Goal: Task Accomplishment & Management: Use online tool/utility

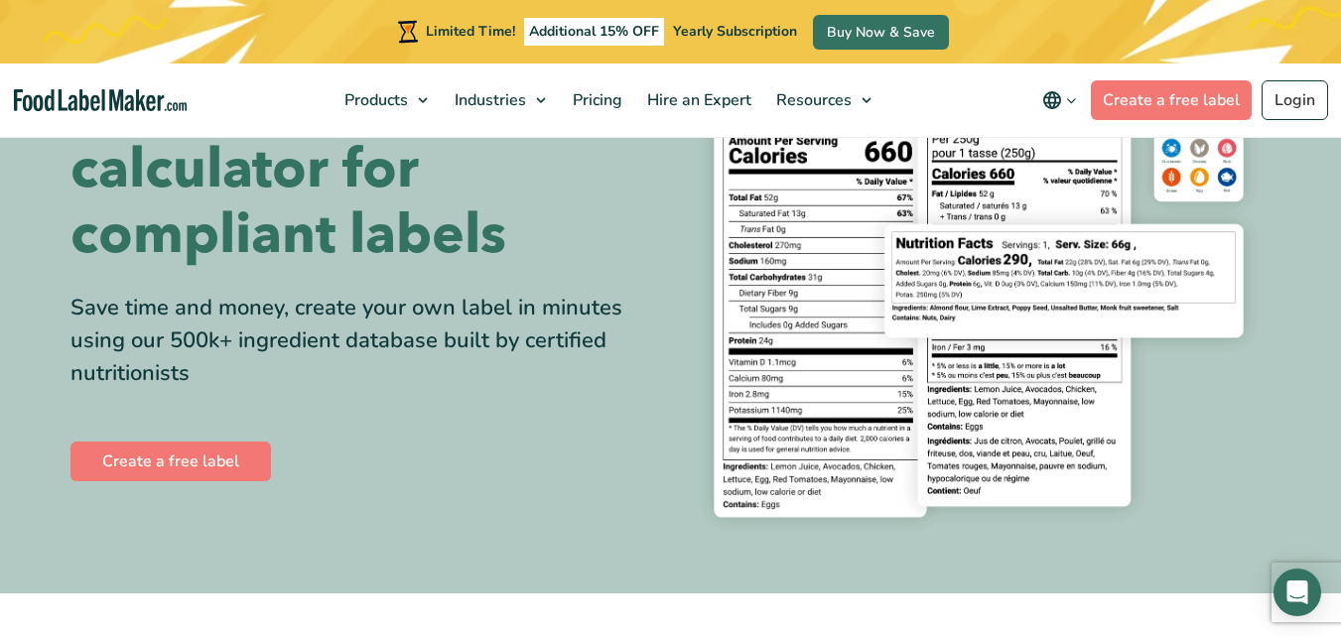
scroll to position [199, 0]
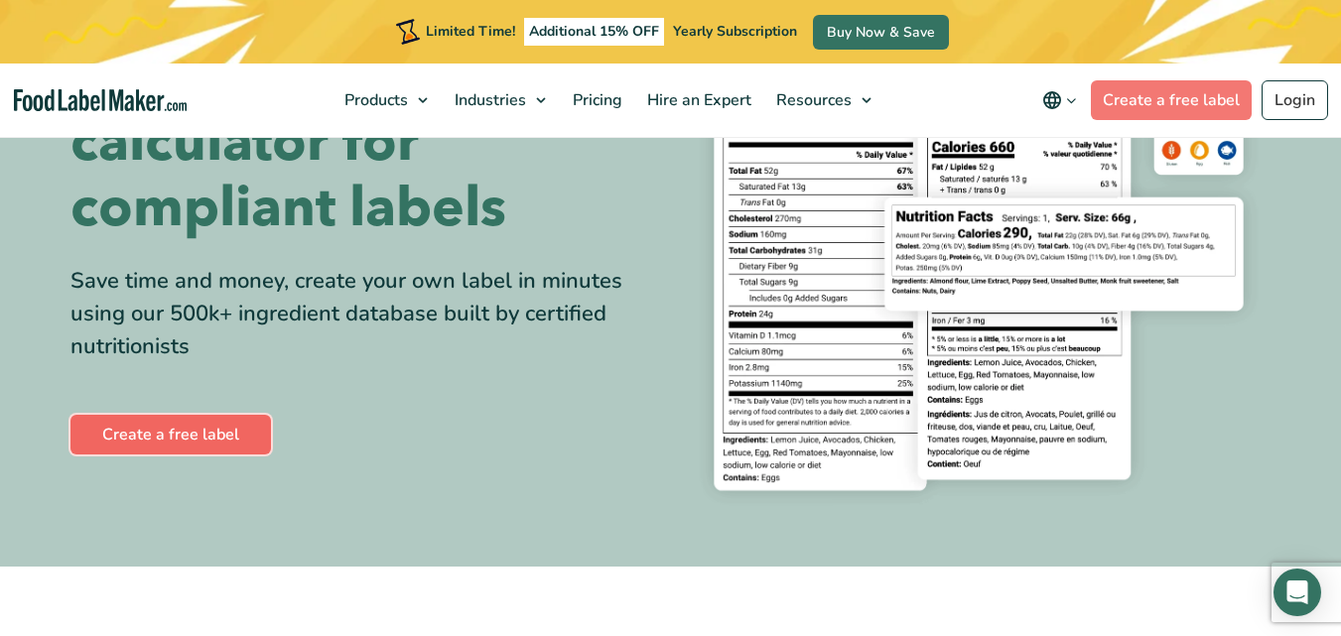
click at [198, 434] on link "Create a free label" at bounding box center [170, 435] width 201 height 40
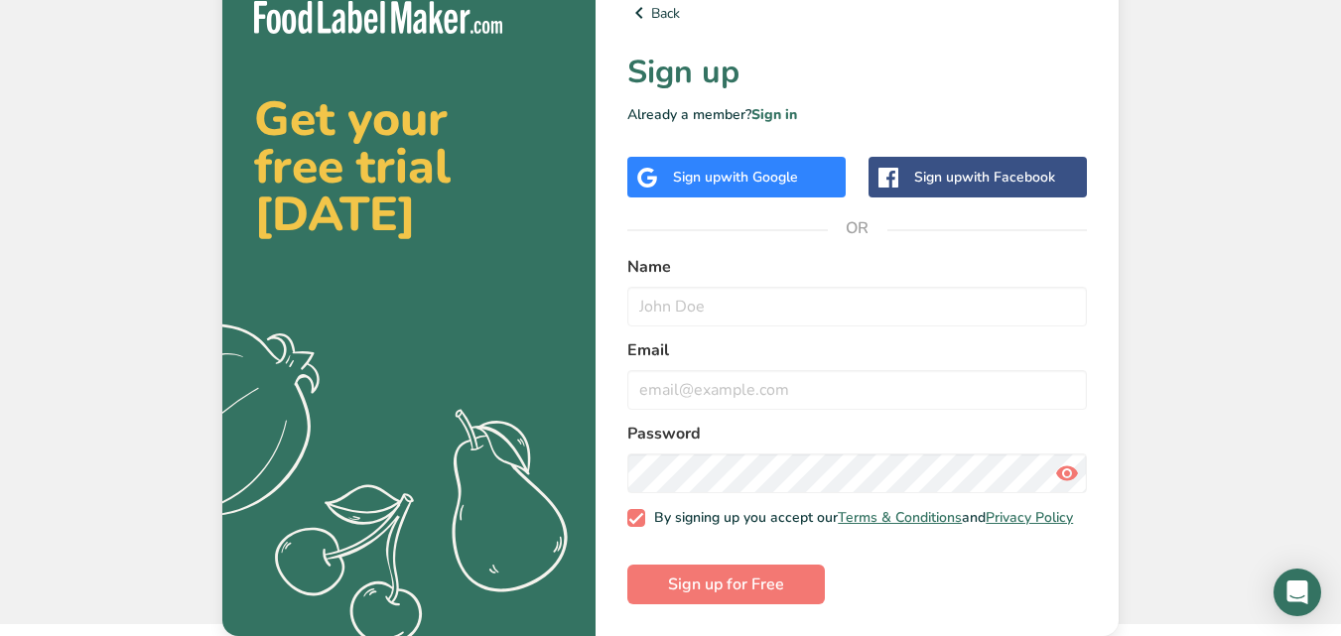
scroll to position [30, 0]
click at [996, 168] on span "with Facebook" at bounding box center [1008, 177] width 93 height 19
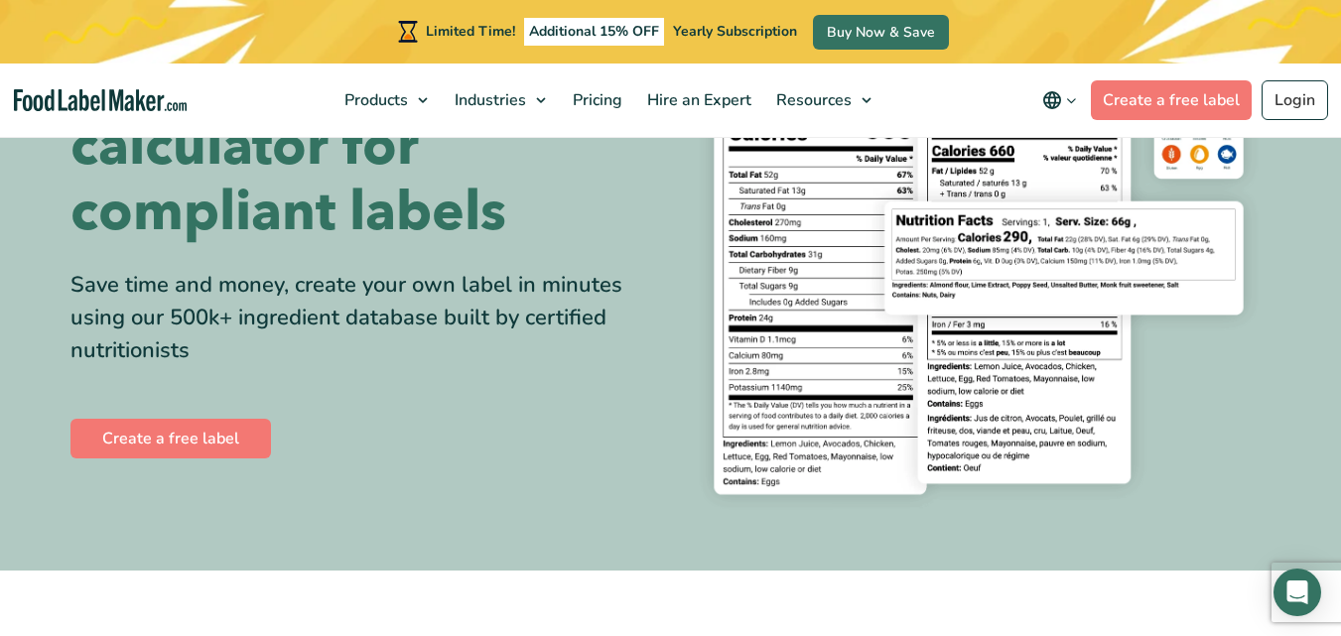
scroll to position [199, 0]
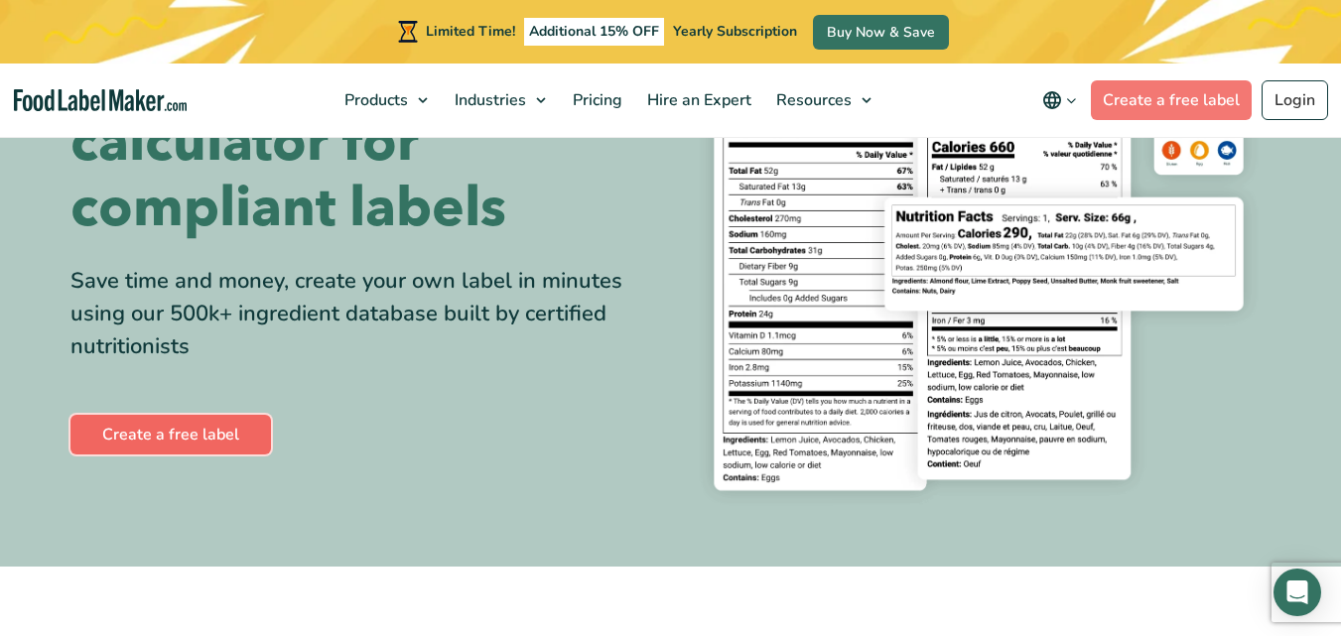
click at [211, 433] on link "Create a free label" at bounding box center [170, 435] width 201 height 40
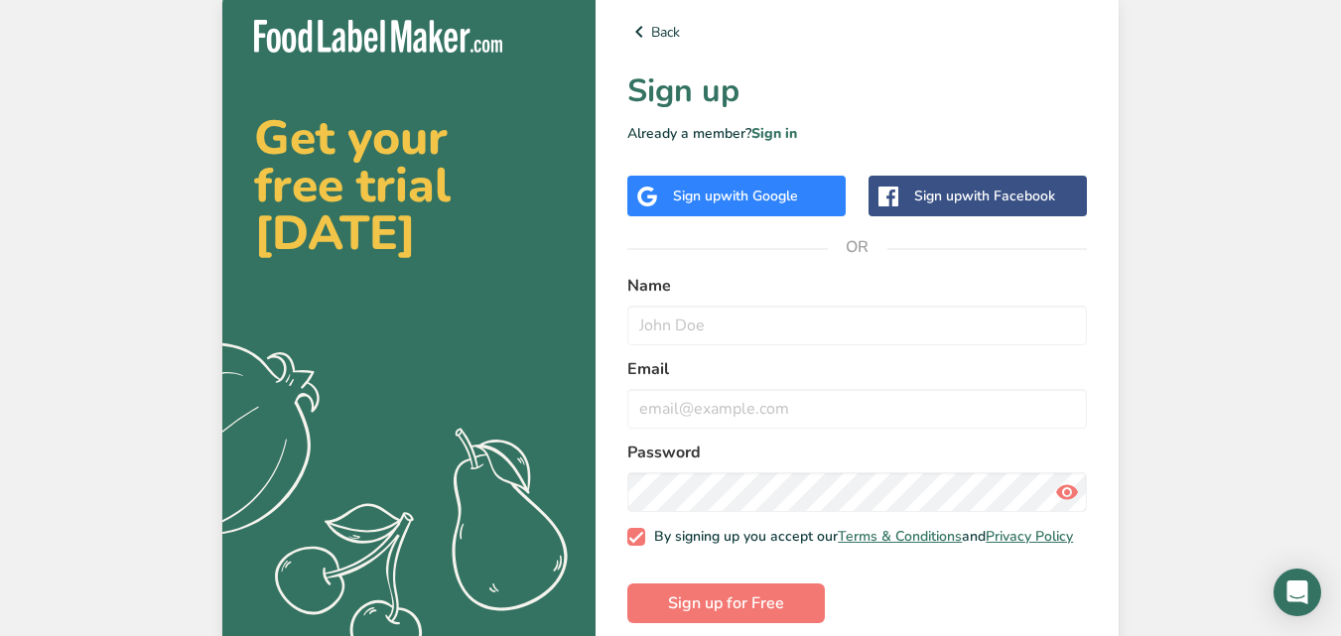
click at [761, 196] on span "with Google" at bounding box center [759, 196] width 77 height 19
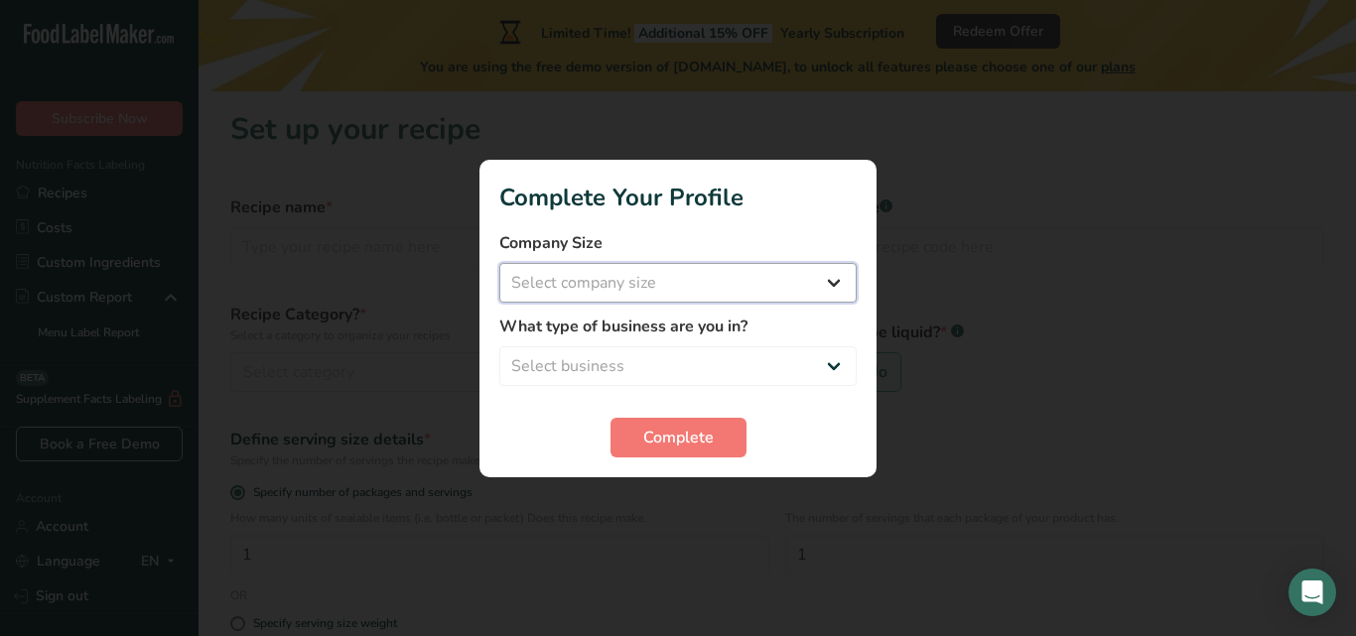
click at [835, 287] on select "Select company size Fewer than 10 Employees 10 to 50 Employees 51 to 500 Employ…" at bounding box center [677, 283] width 357 height 40
select select "1"
click at [499, 263] on select "Select company size Fewer than 10 Employees 10 to 50 Employees 51 to 500 Employ…" at bounding box center [677, 283] width 357 height 40
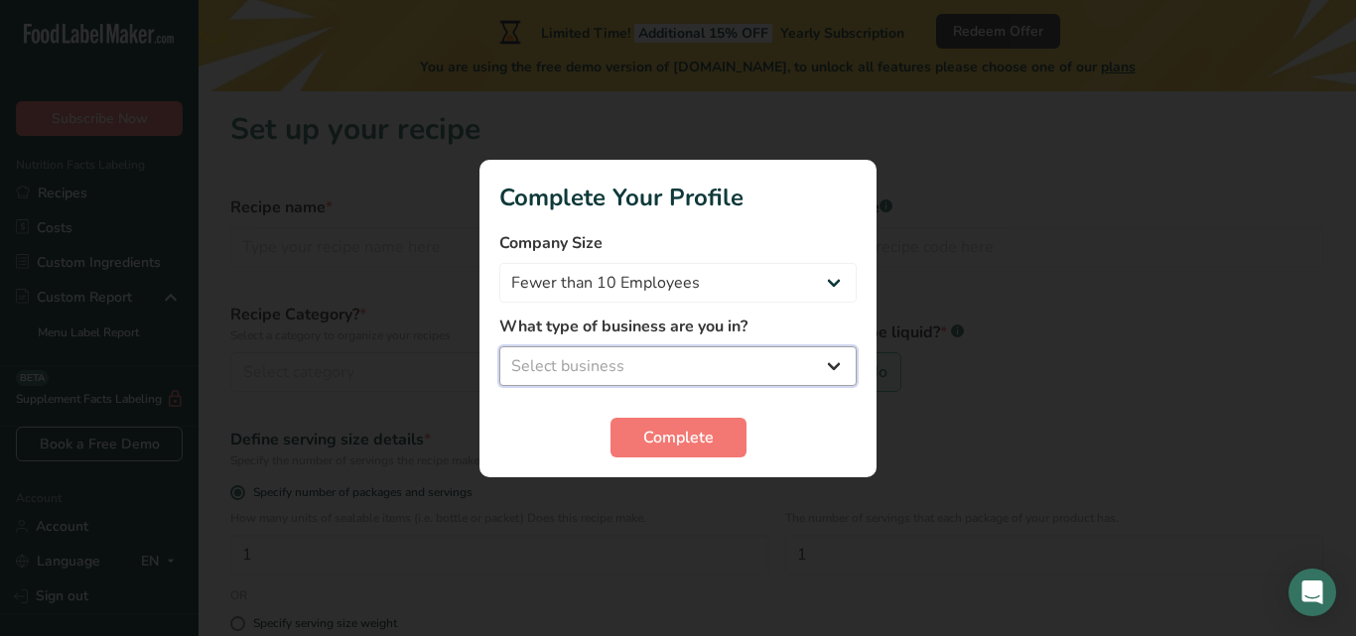
click at [837, 359] on select "Select business Packaged Food Manufacturer Restaurant & Cafe Bakery Meal Plans …" at bounding box center [677, 366] width 357 height 40
select select "7"
click at [499, 346] on select "Select business Packaged Food Manufacturer Restaurant & Cafe Bakery Meal Plans …" at bounding box center [677, 366] width 357 height 40
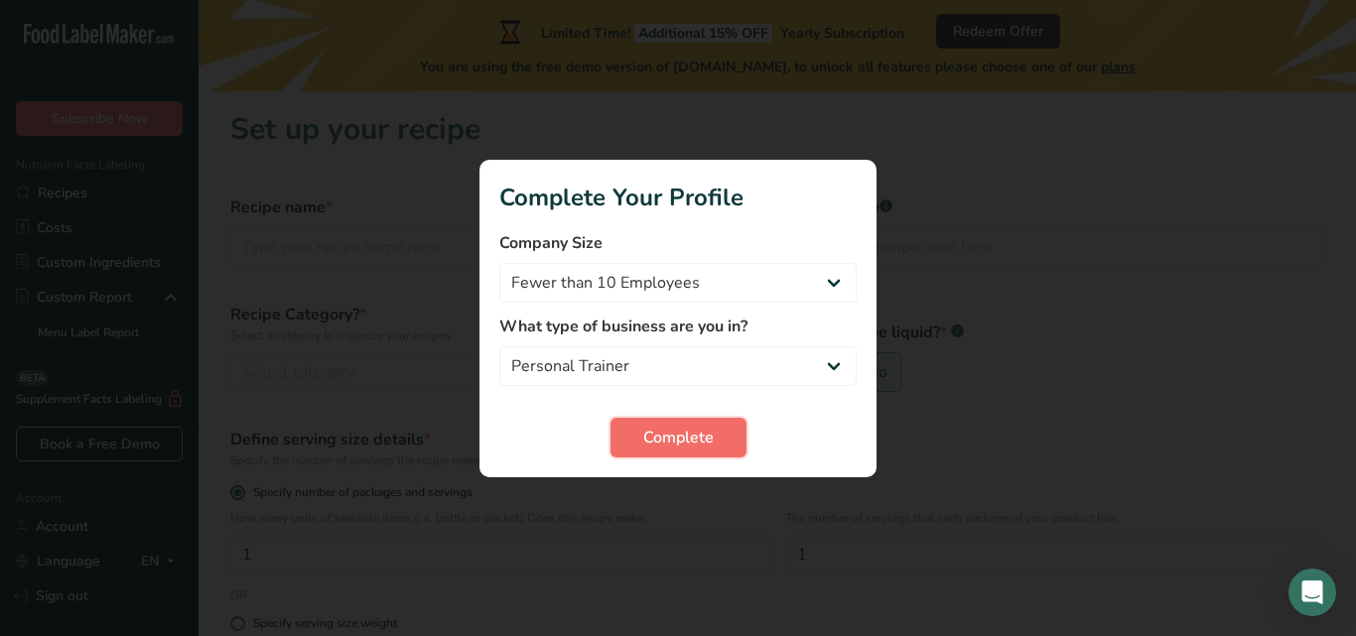
click at [674, 429] on span "Complete" at bounding box center [678, 438] width 70 height 24
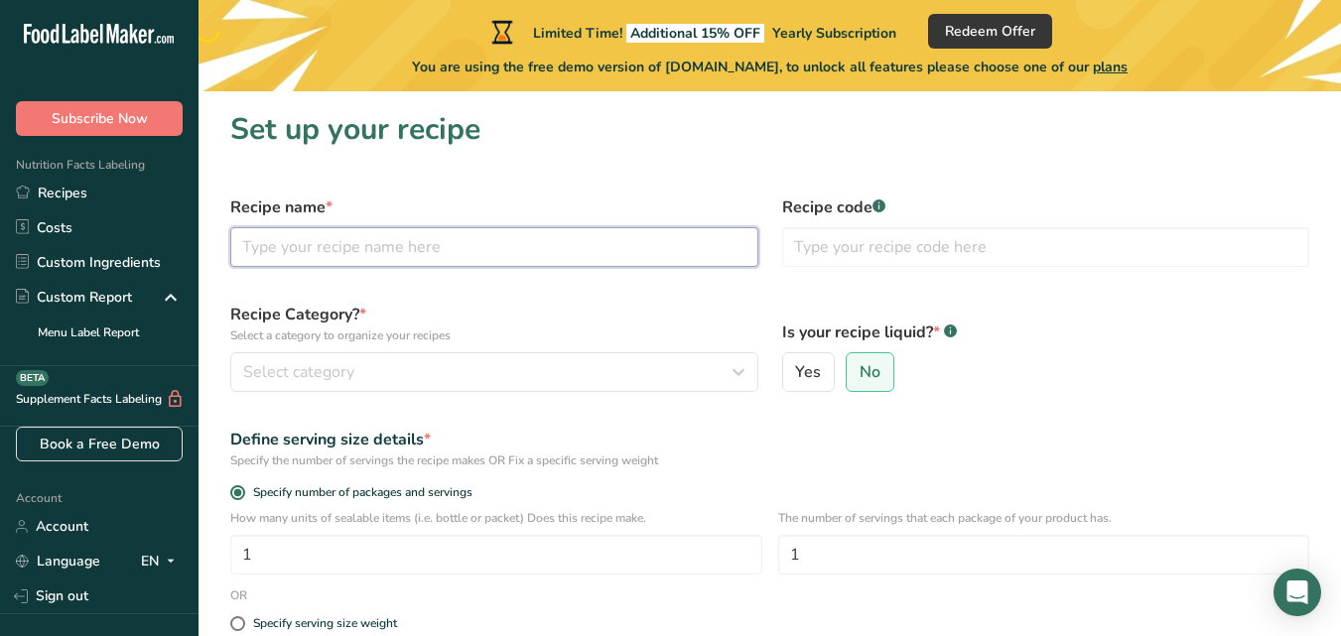
click at [506, 253] on input "text" at bounding box center [494, 247] width 528 height 40
type input "ethiopian food"
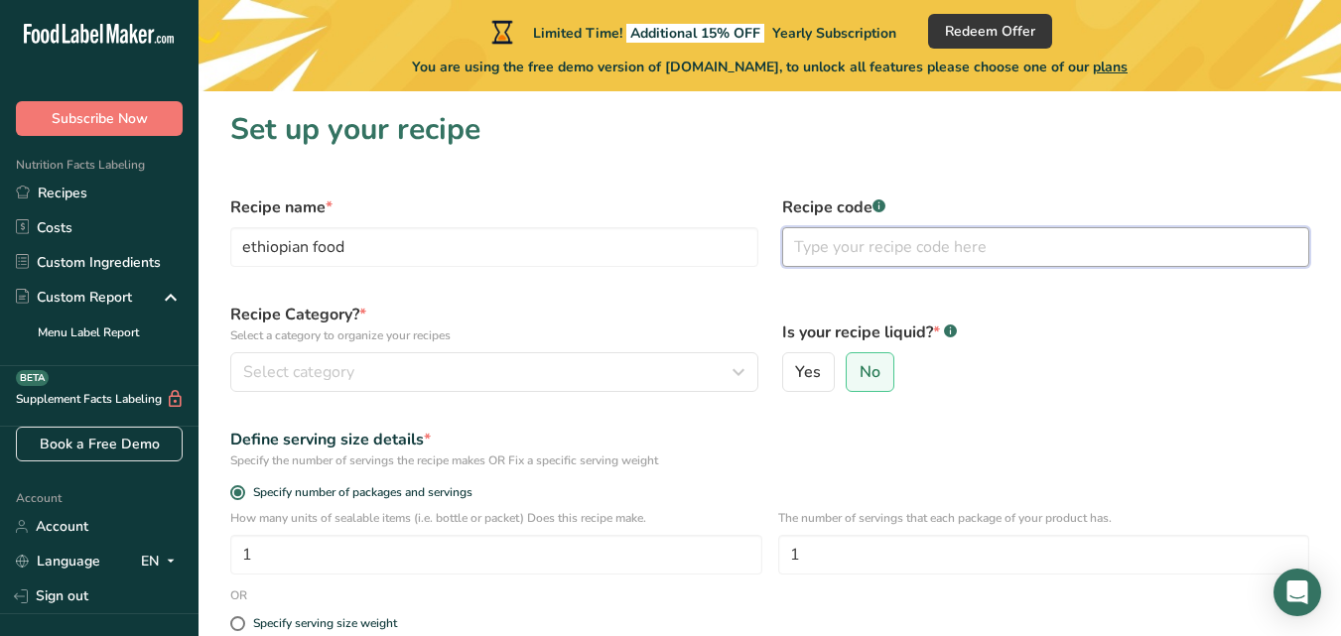
click at [919, 247] on input "text" at bounding box center [1046, 247] width 528 height 40
type input "001"
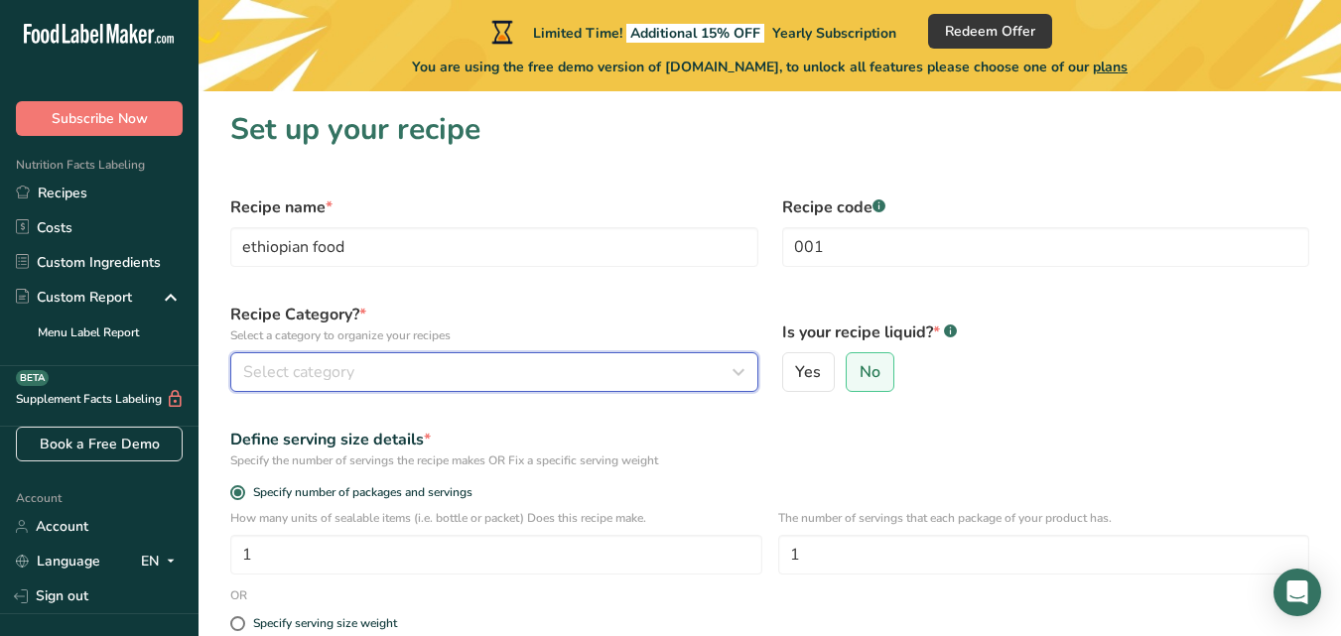
click at [646, 372] on div "Select category" at bounding box center [488, 372] width 490 height 24
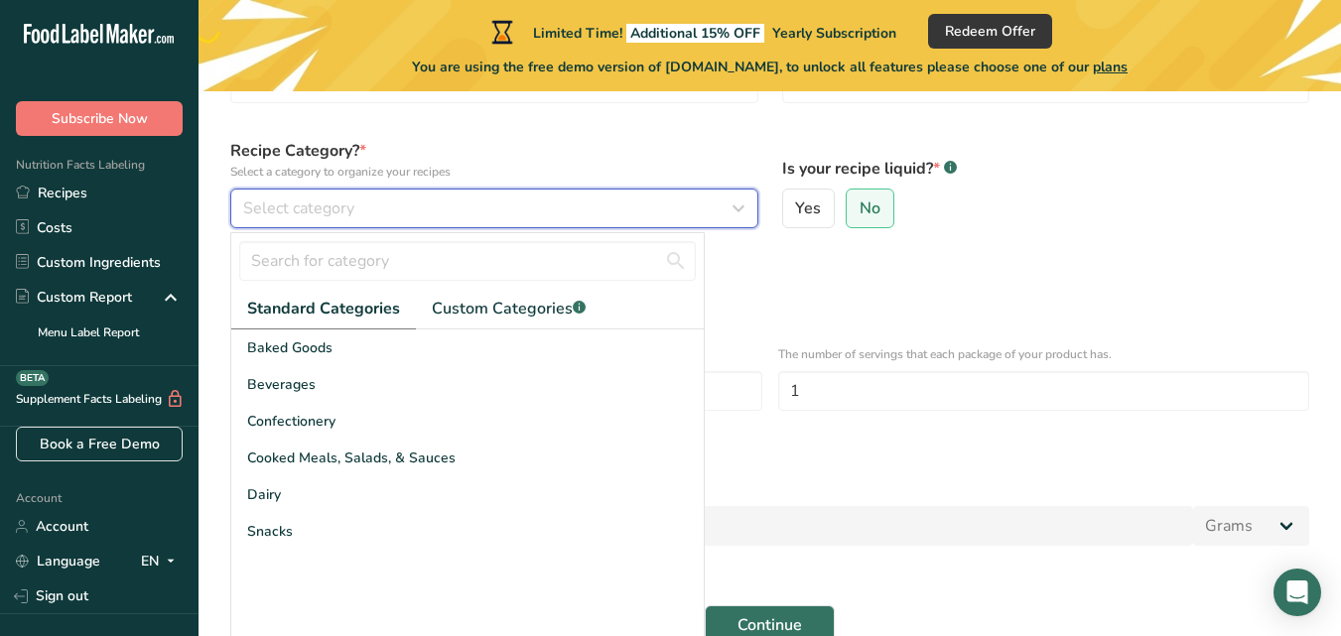
scroll to position [199, 0]
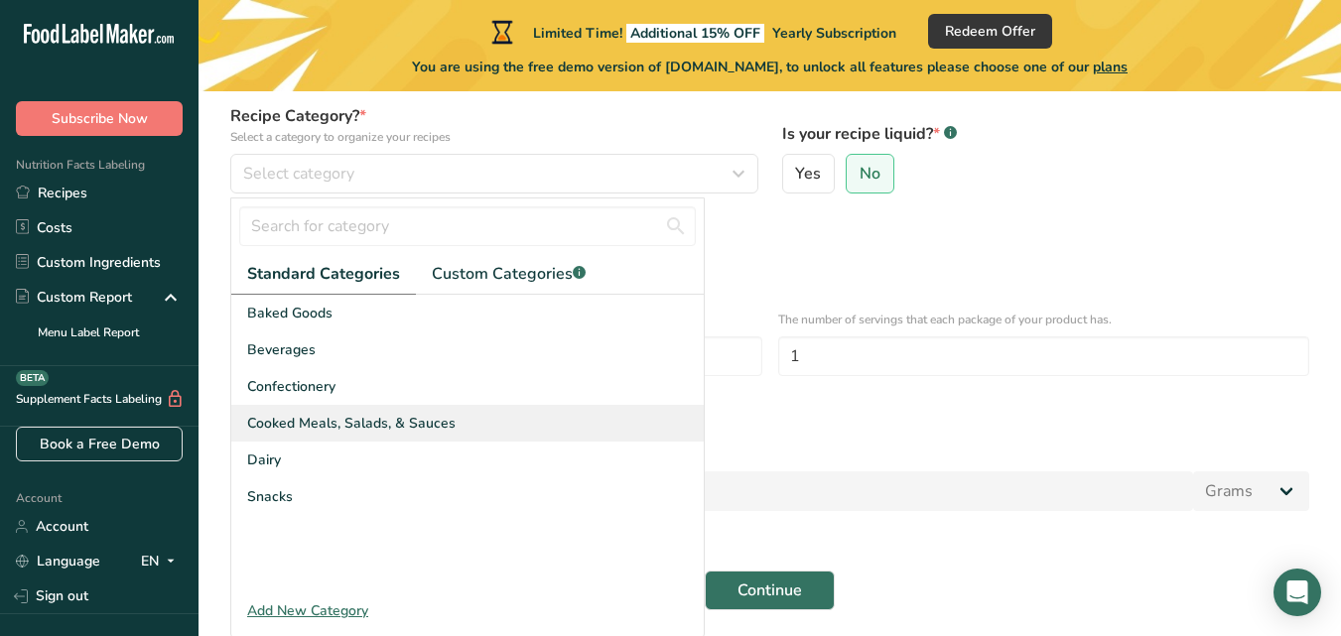
click at [559, 416] on div "Cooked Meals, Salads, & Sauces" at bounding box center [467, 423] width 473 height 37
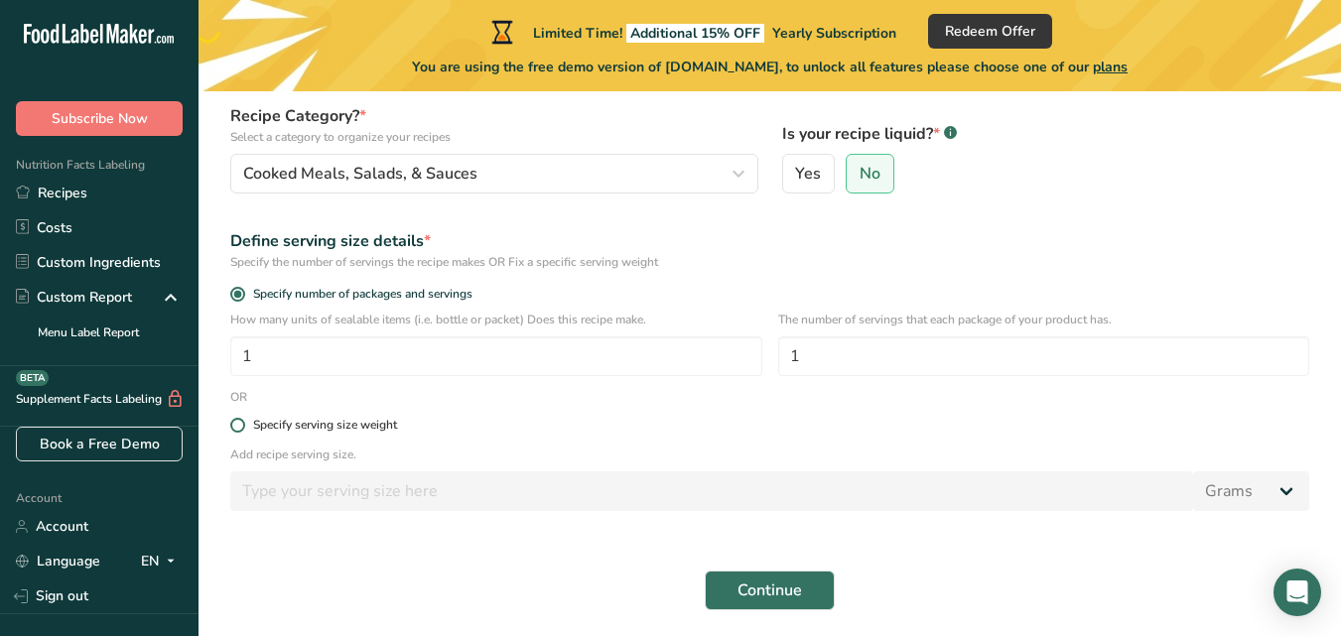
click at [236, 427] on span at bounding box center [237, 425] width 15 height 15
click at [236, 427] on input "Specify serving size weight" at bounding box center [236, 425] width 13 height 13
radio input "true"
radio input "false"
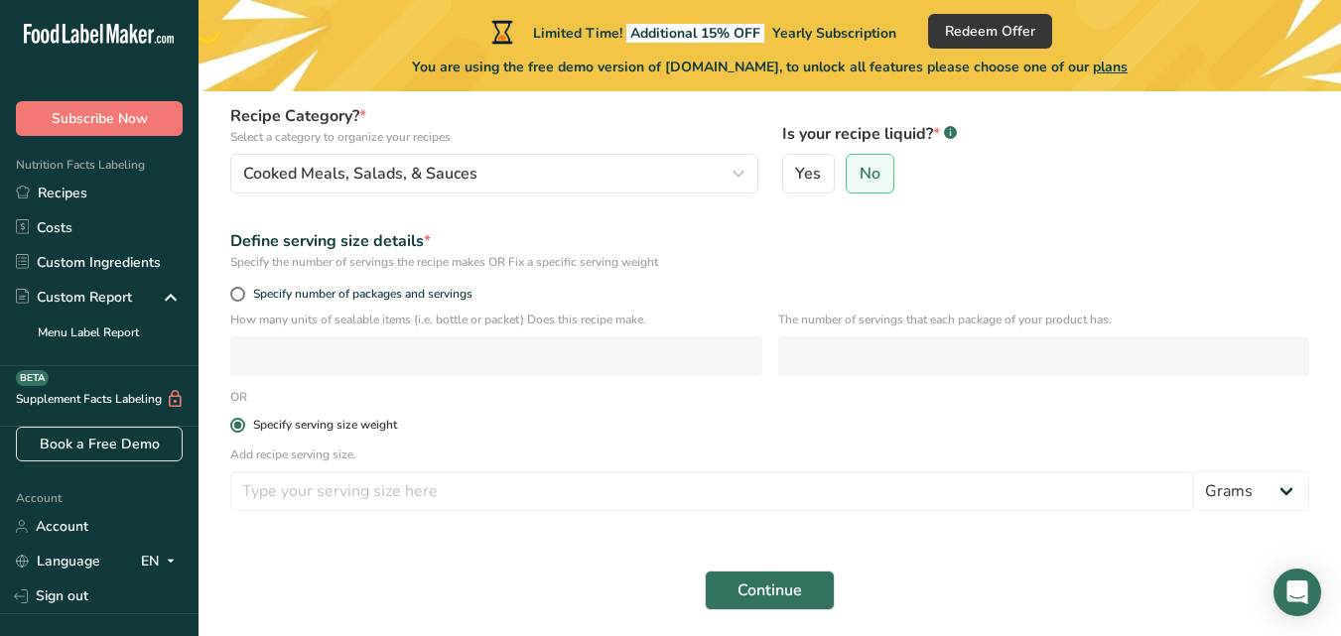
click at [236, 427] on span at bounding box center [237, 425] width 15 height 15
click at [236, 427] on input "Specify serving size weight" at bounding box center [236, 425] width 13 height 13
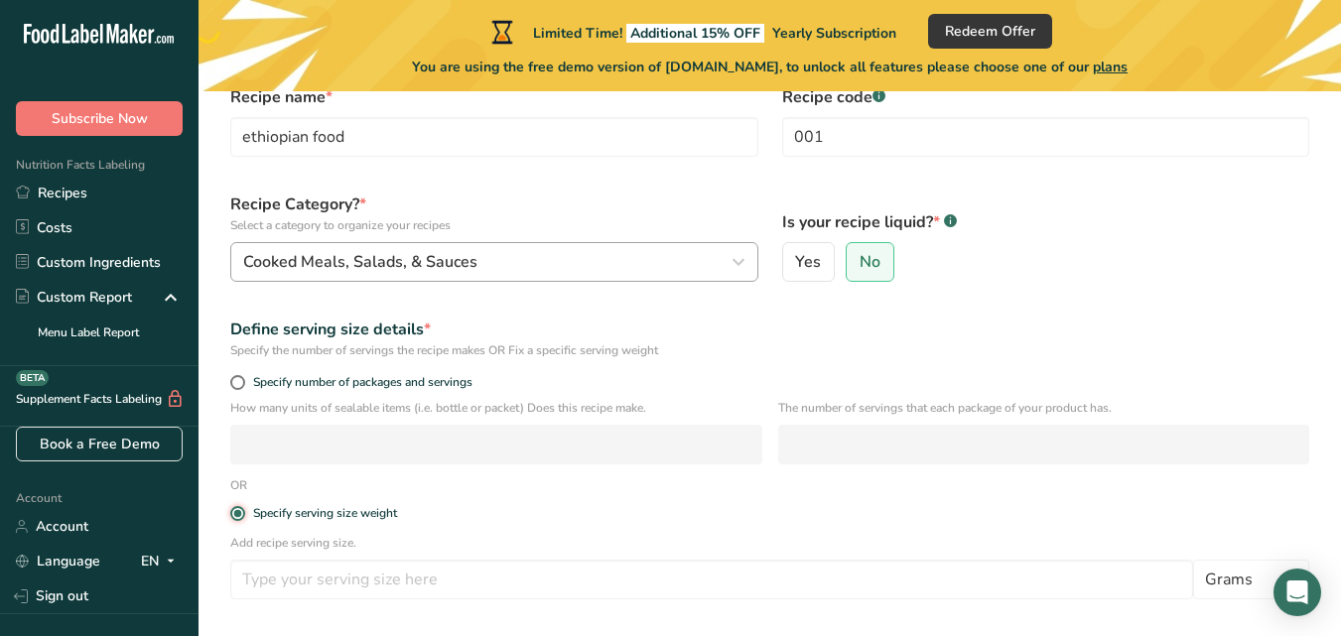
scroll to position [268, 0]
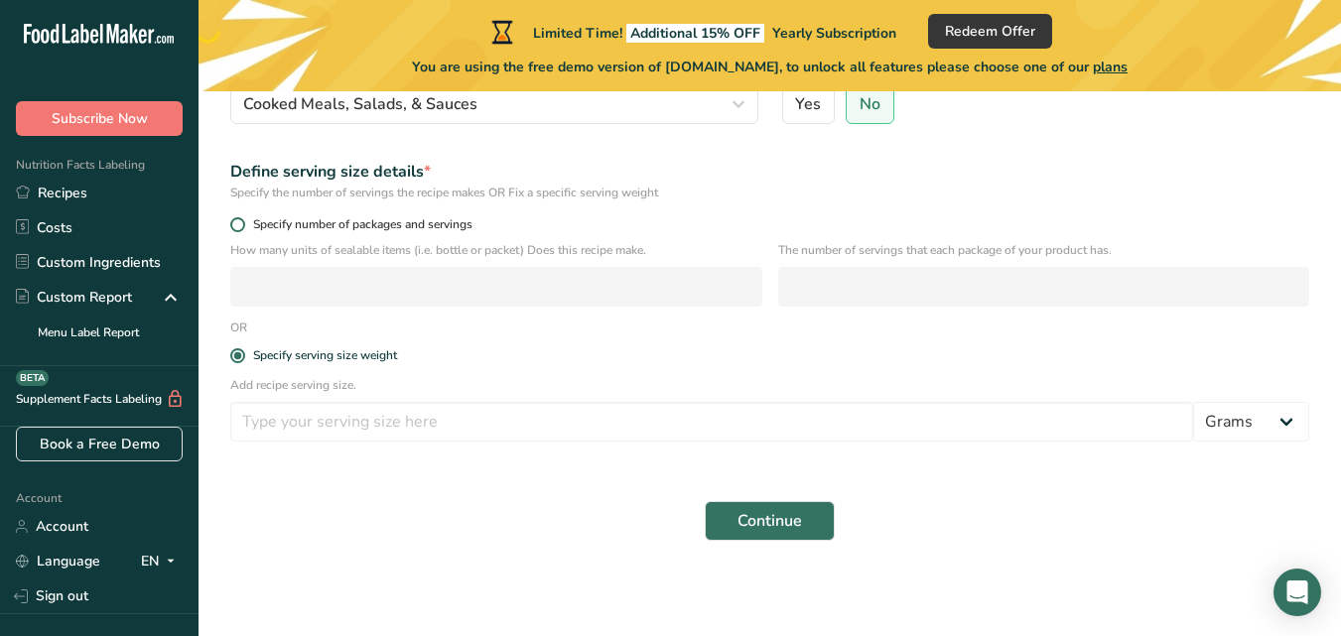
click at [238, 224] on span at bounding box center [237, 224] width 15 height 15
click at [238, 224] on input "Specify number of packages and servings" at bounding box center [236, 224] width 13 height 13
radio input "true"
radio input "false"
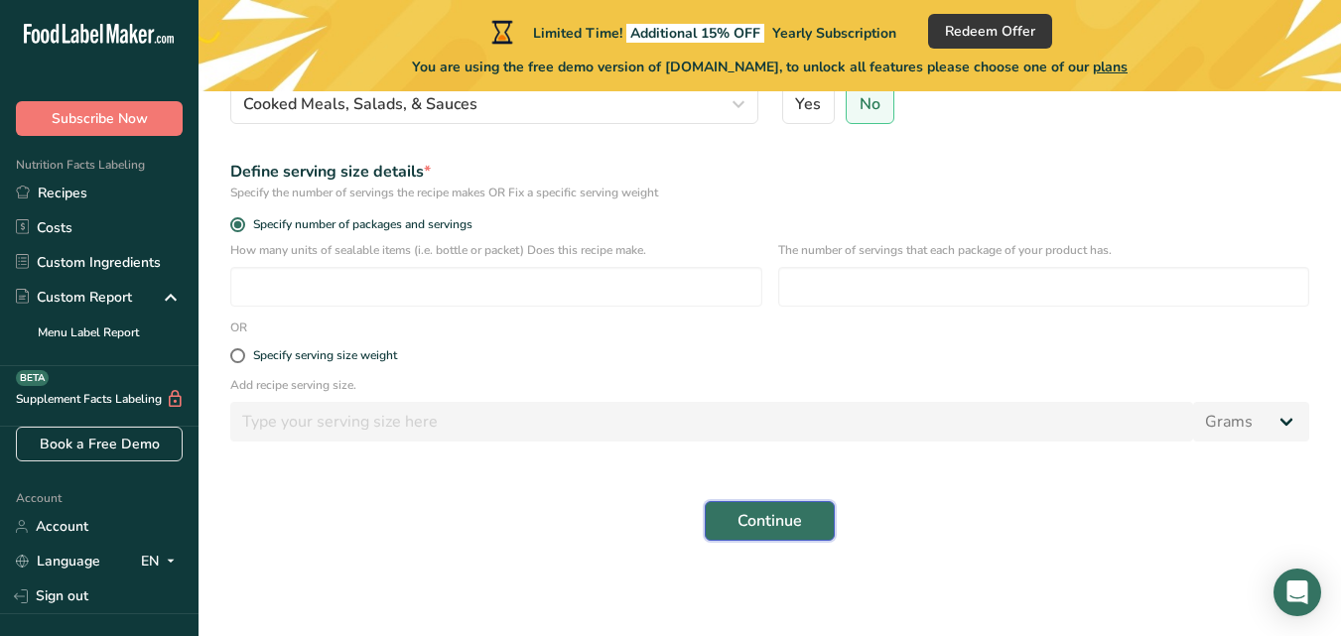
click at [756, 528] on span "Continue" at bounding box center [770, 521] width 65 height 24
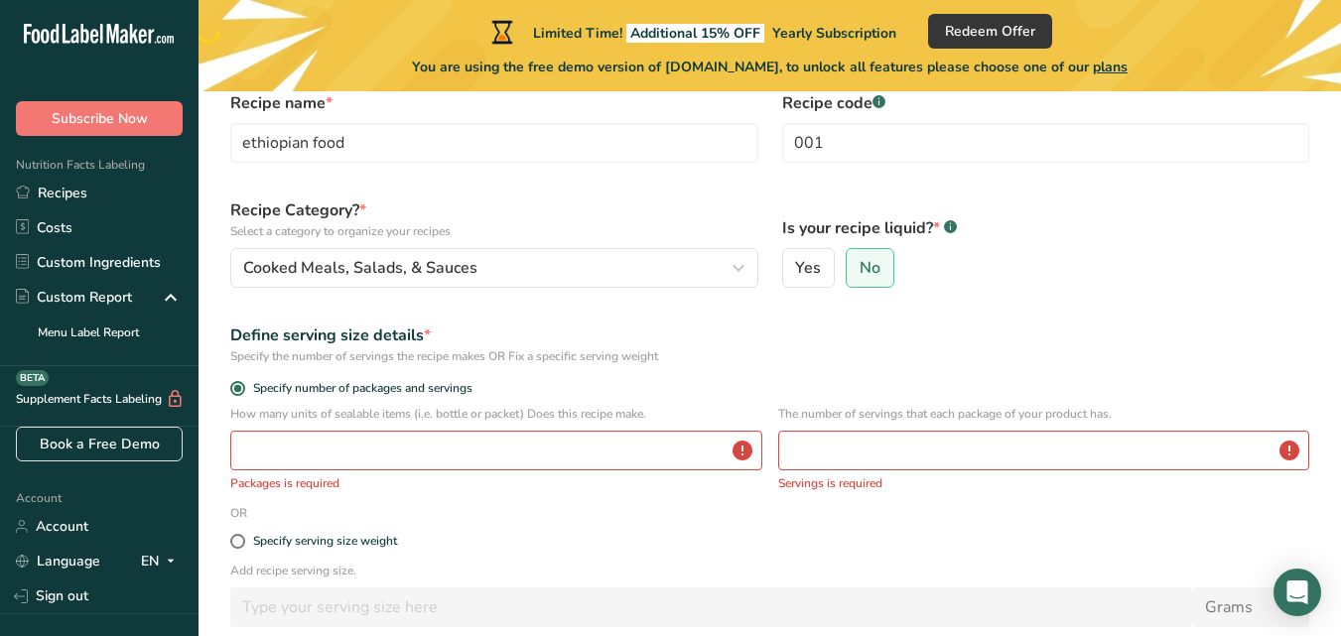
scroll to position [0, 0]
